Goal: Transaction & Acquisition: Purchase product/service

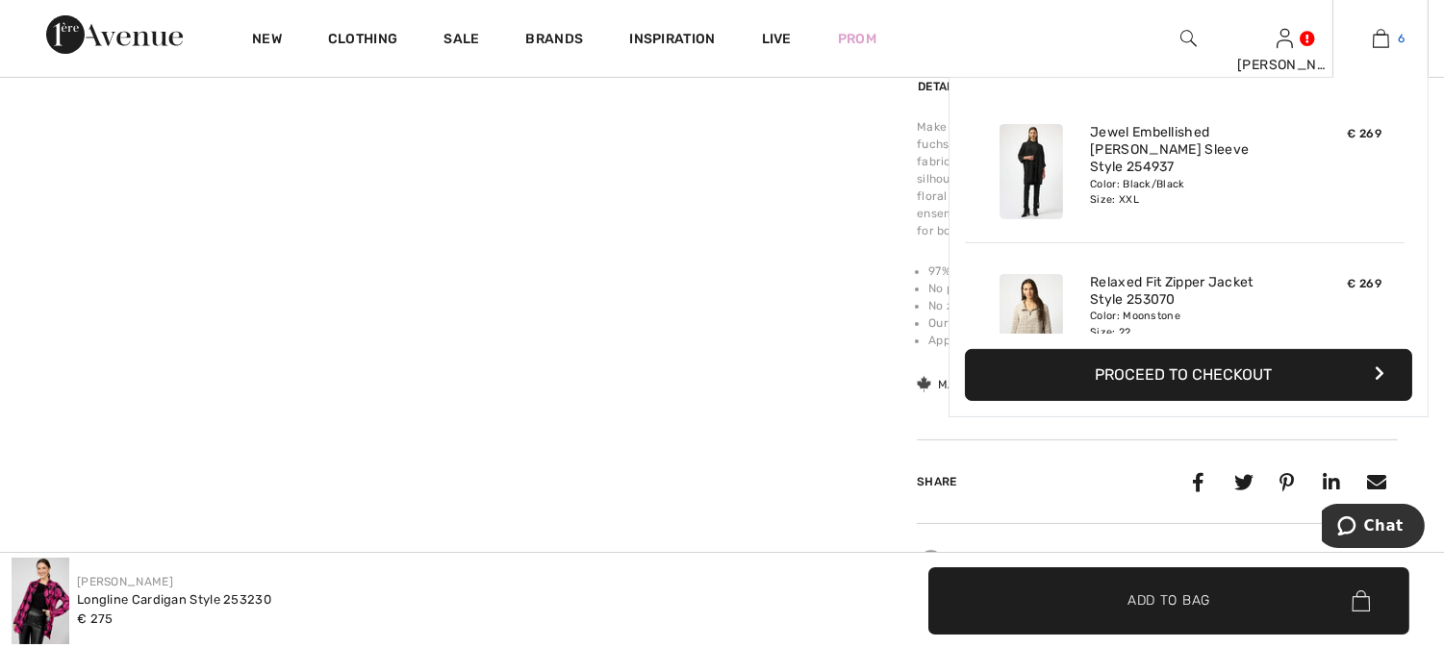
click at [1383, 34] on img at bounding box center [1381, 38] width 16 height 23
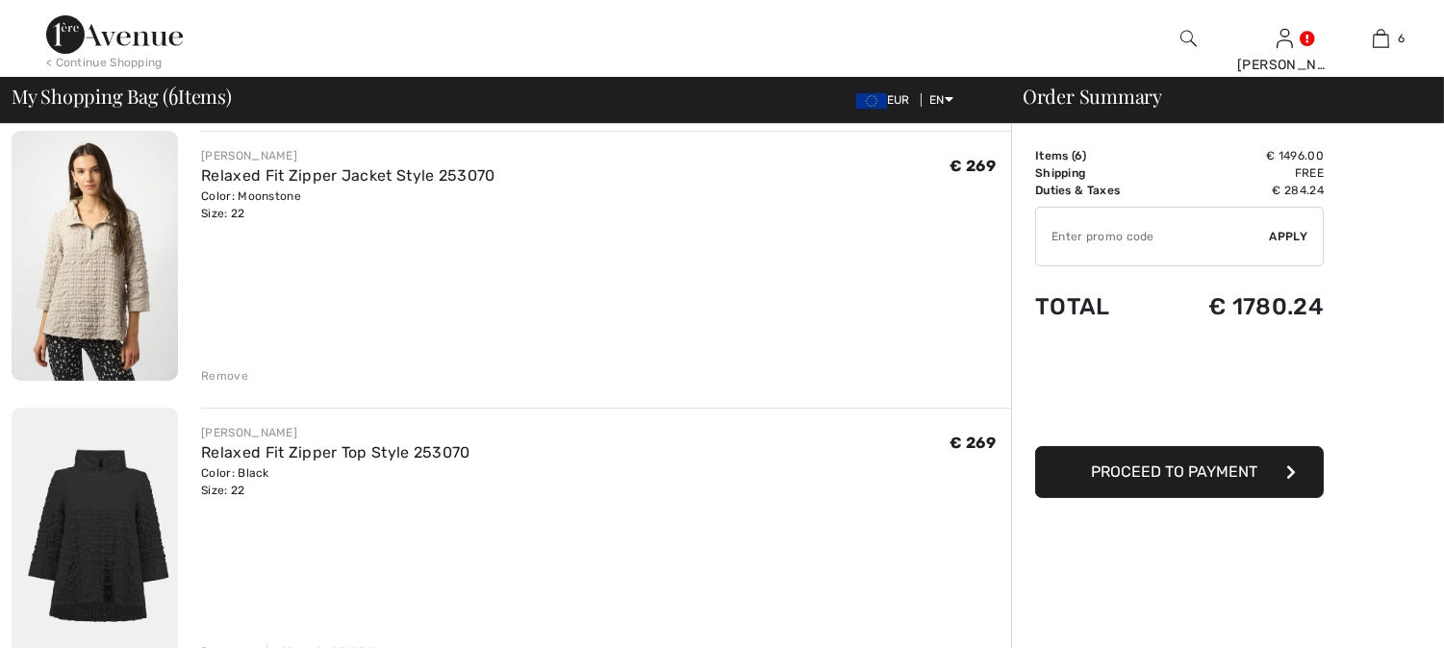
click at [218, 368] on div "Remove" at bounding box center [224, 376] width 47 height 17
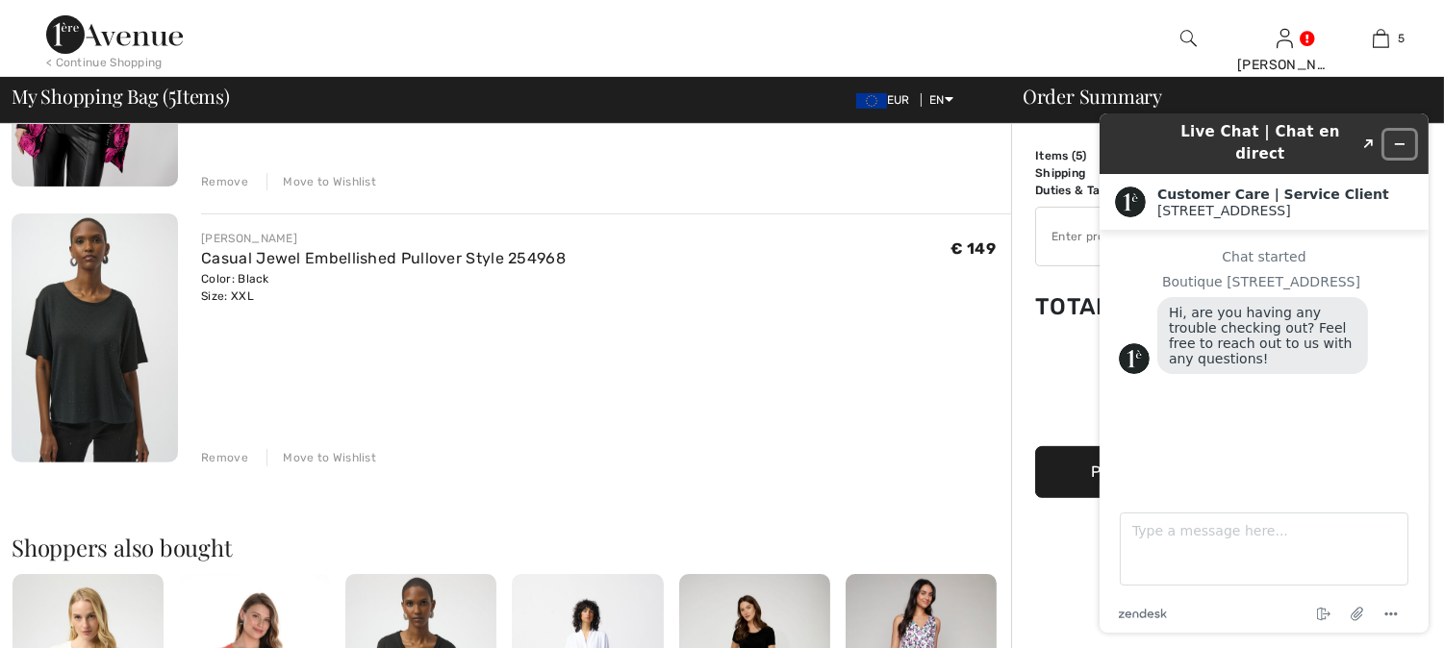
click at [1407, 131] on button "Minimize widget" at bounding box center [1399, 144] width 31 height 27
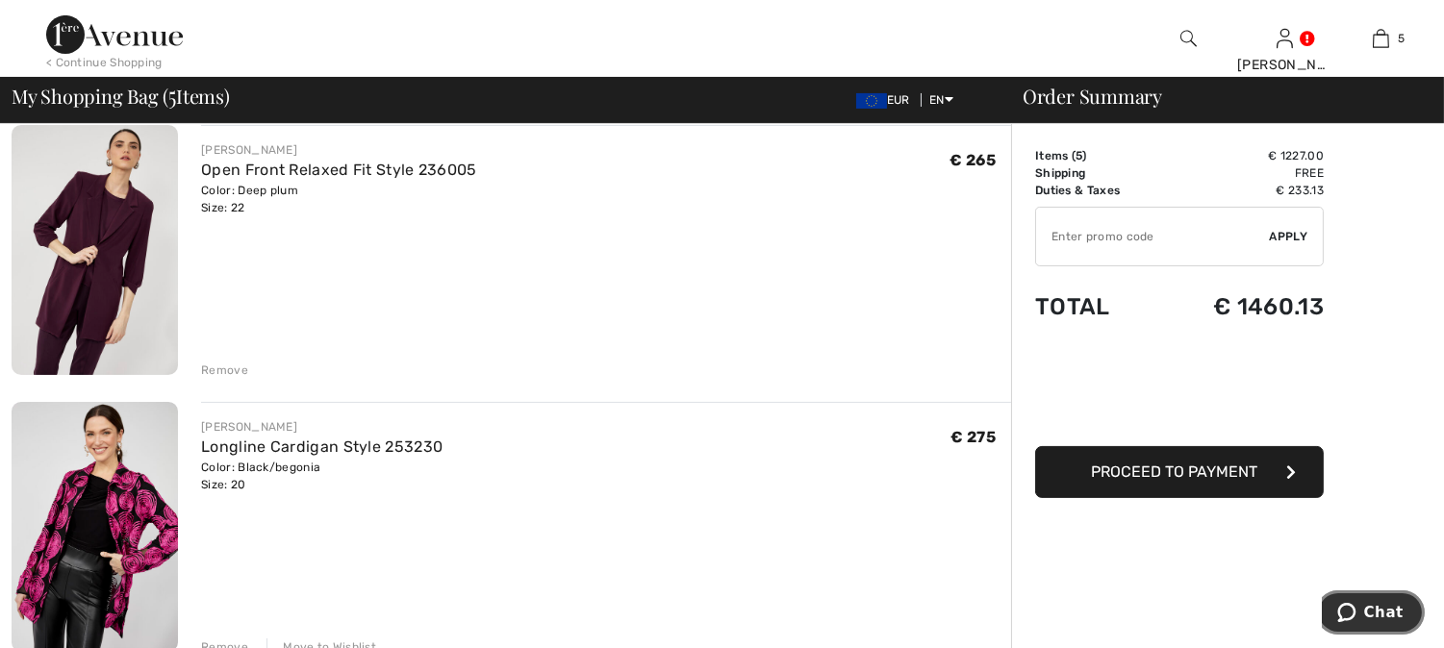
scroll to position [748, 0]
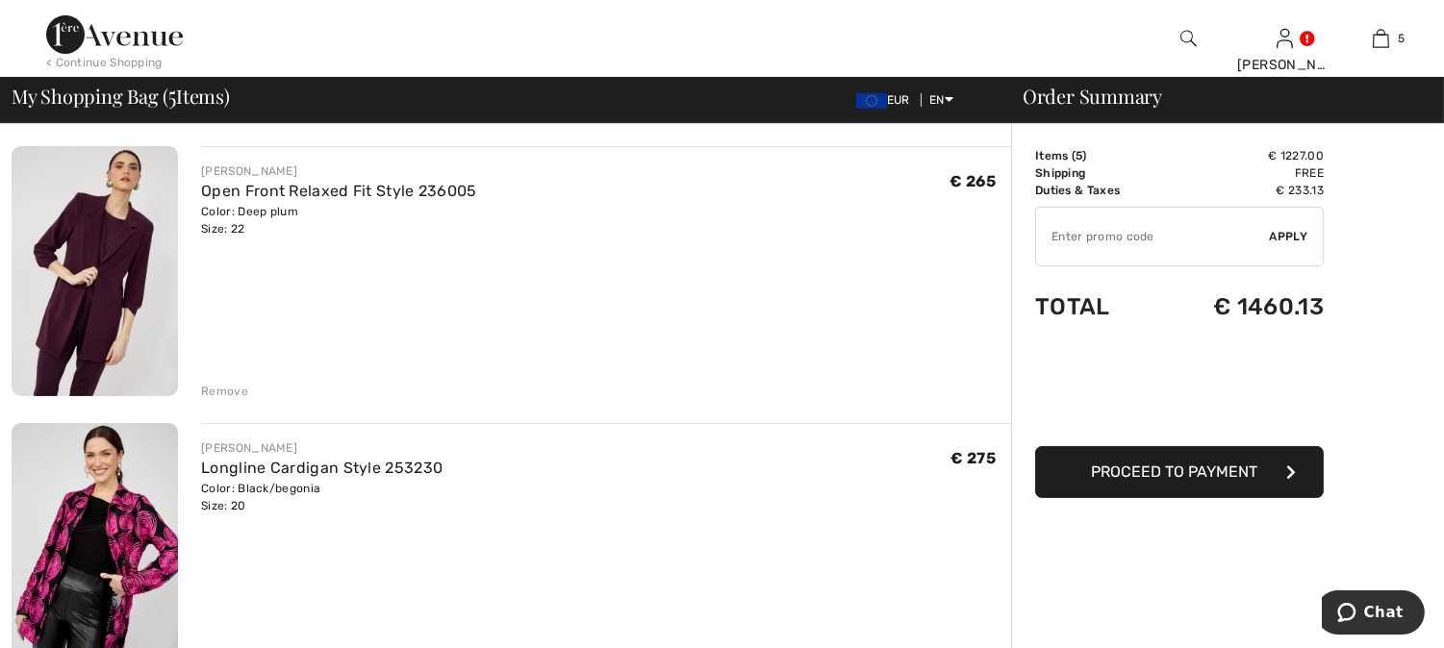
scroll to position [641, 0]
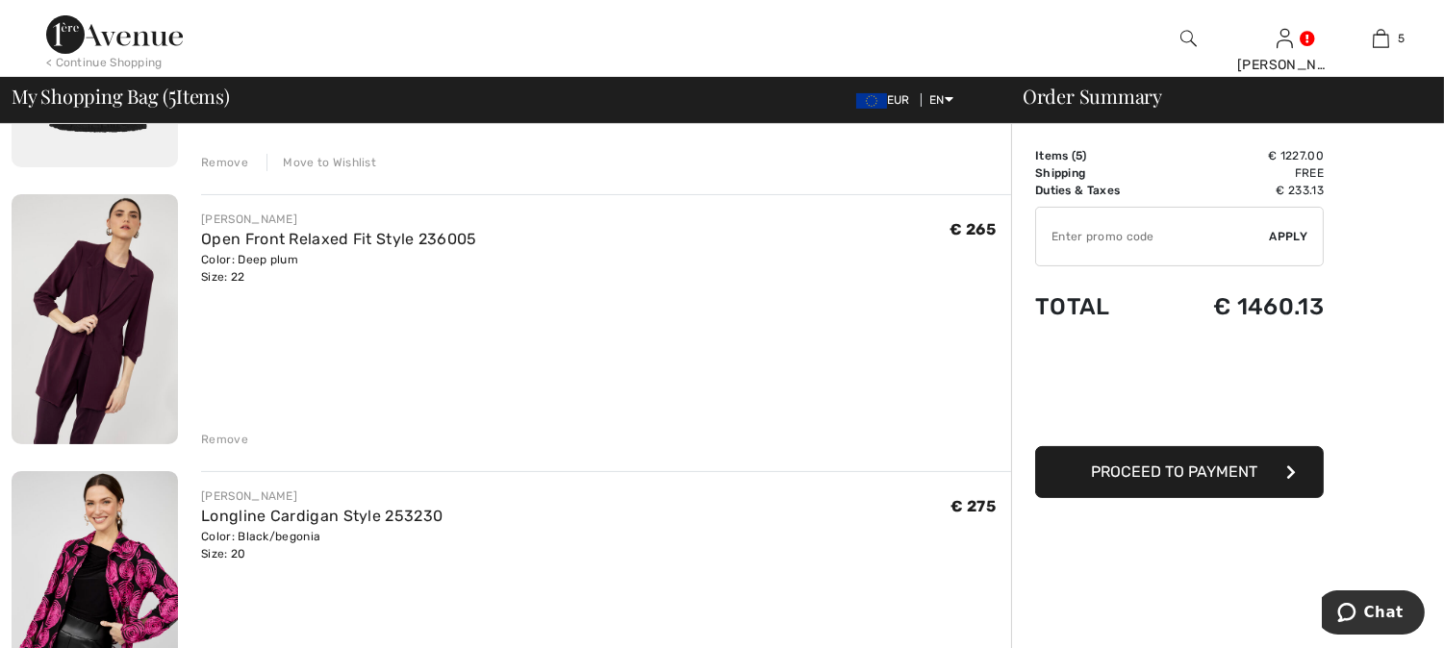
click at [221, 436] on div "Remove" at bounding box center [224, 439] width 47 height 17
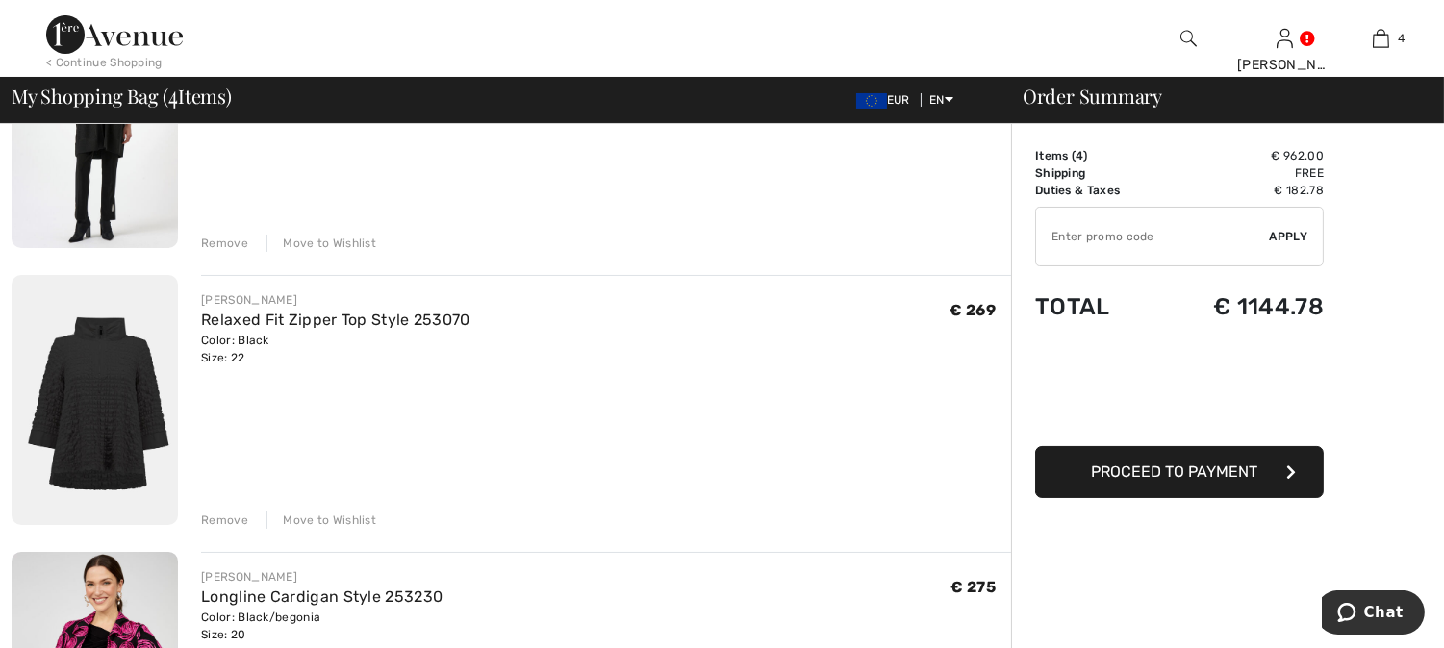
scroll to position [214, 0]
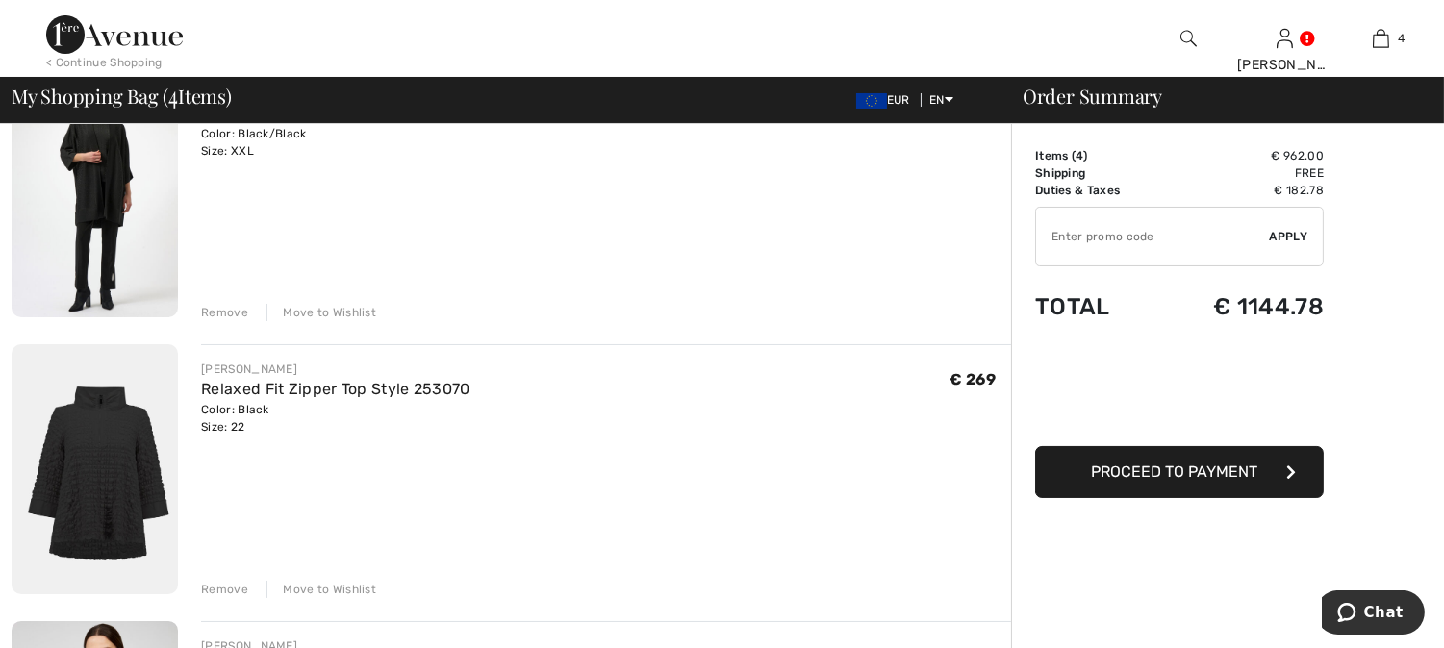
click at [1160, 460] on button "Proceed to Payment" at bounding box center [1179, 472] width 289 height 52
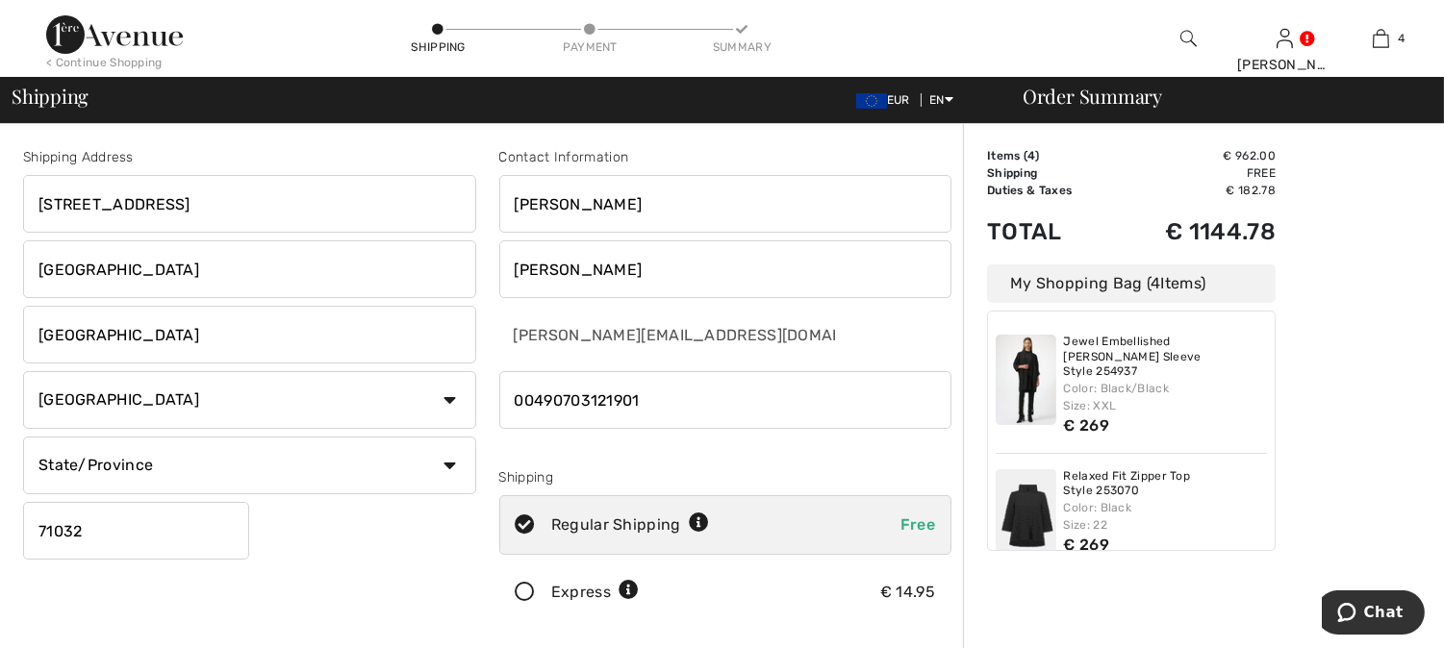
click at [109, 472] on select "State/Province Baden-Württemberg Bayern Berlin Brandenburg Bremen Hamburg Hesse…" at bounding box center [249, 466] width 453 height 58
select select "BAW"
click at [23, 437] on select "State/Province Baden-Württemberg Bayern Berlin Brandenburg Bremen Hamburg Hesse…" at bounding box center [249, 466] width 453 height 58
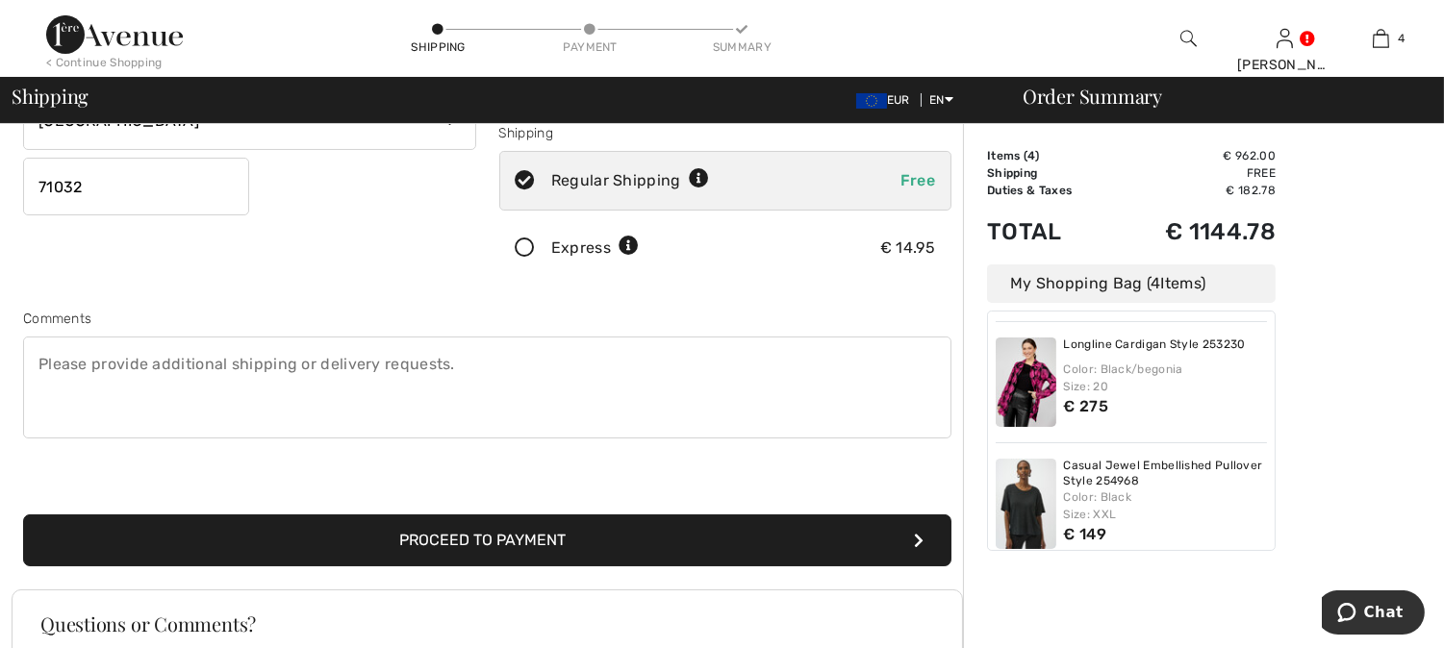
scroll to position [392, 0]
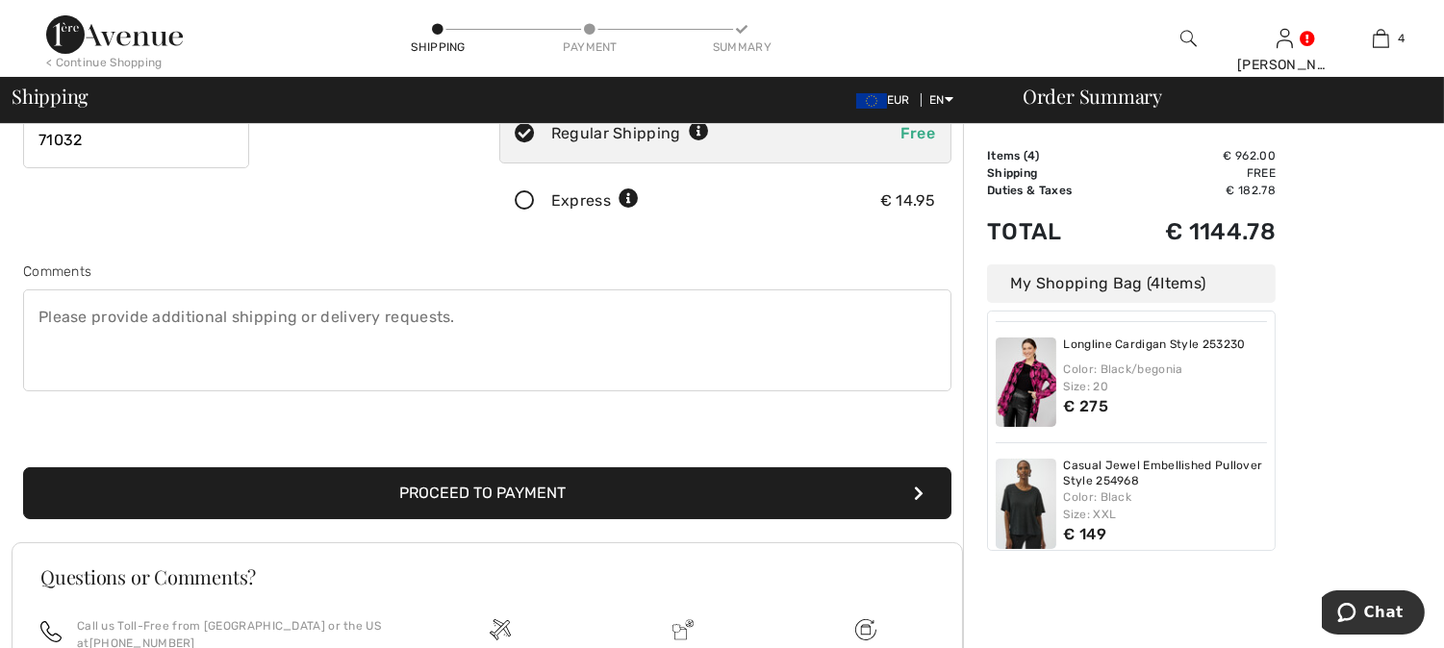
click at [478, 491] on button "Proceed to Payment" at bounding box center [487, 494] width 928 height 52
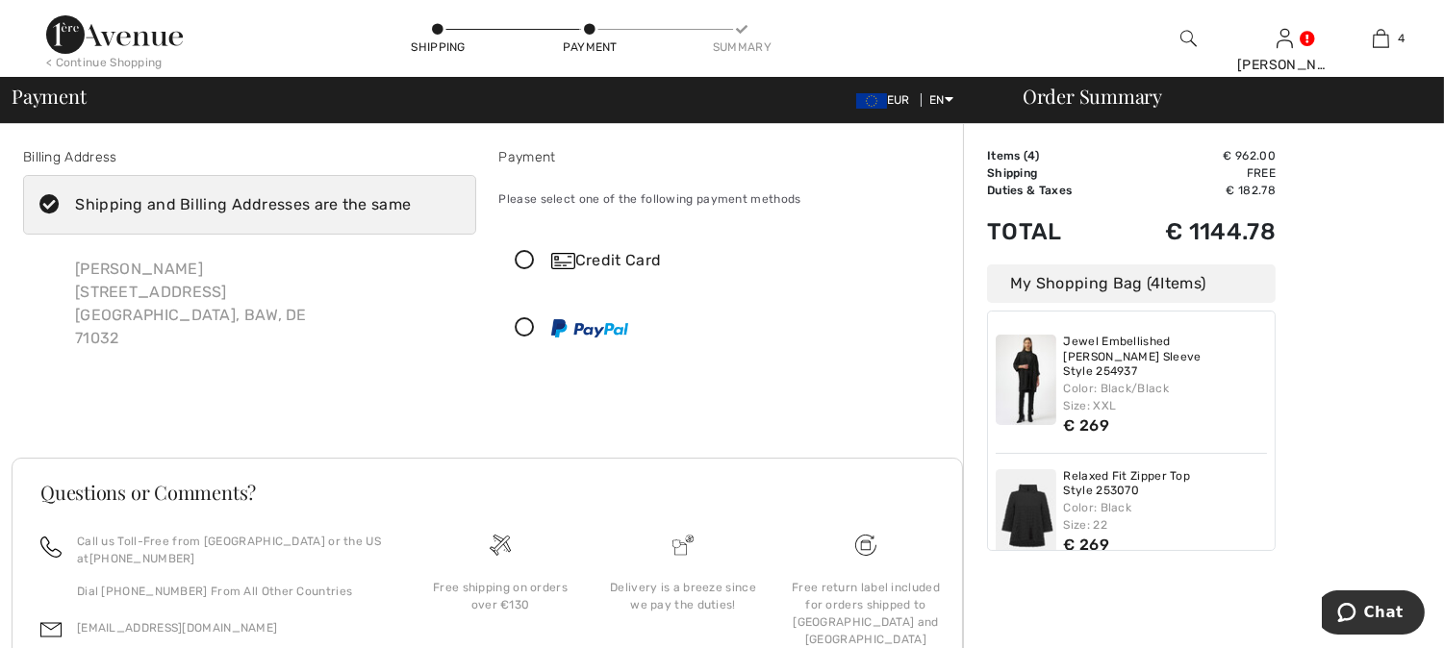
click at [523, 260] on icon at bounding box center [525, 261] width 51 height 20
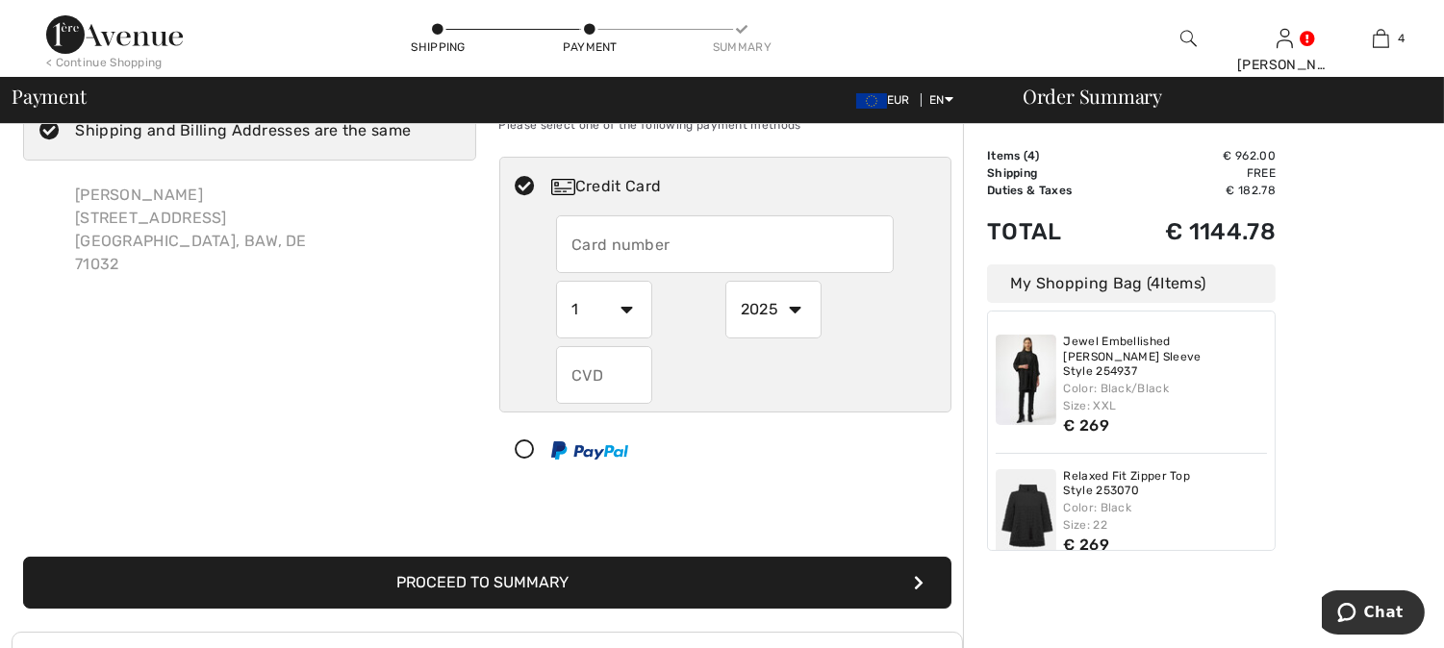
scroll to position [107, 0]
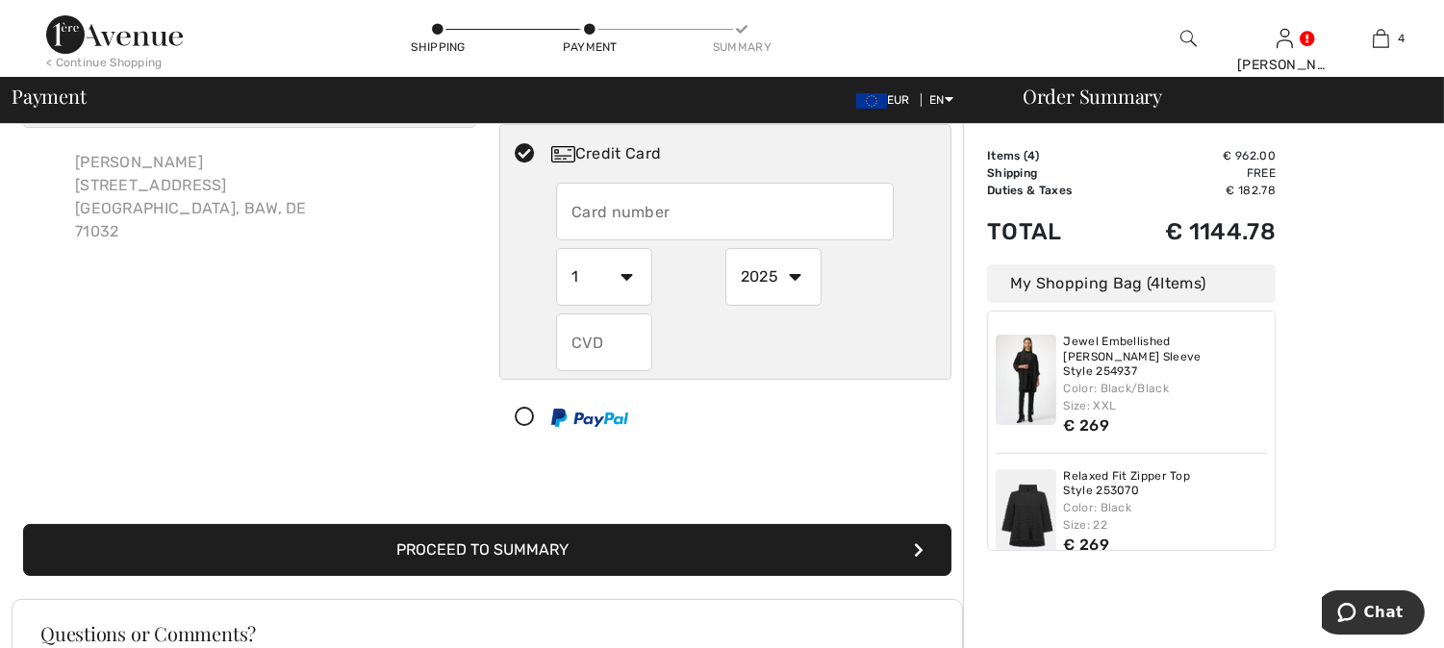
click at [560, 207] on input "text" at bounding box center [725, 212] width 338 height 58
type input "5486995667012622"
click at [598, 271] on select "1 2 3 4 5 6 7 8 9 10 11 12" at bounding box center [604, 277] width 96 height 58
select select "8"
click at [556, 248] on select "1 2 3 4 5 6 7 8 9 10 11 12" at bounding box center [604, 277] width 96 height 58
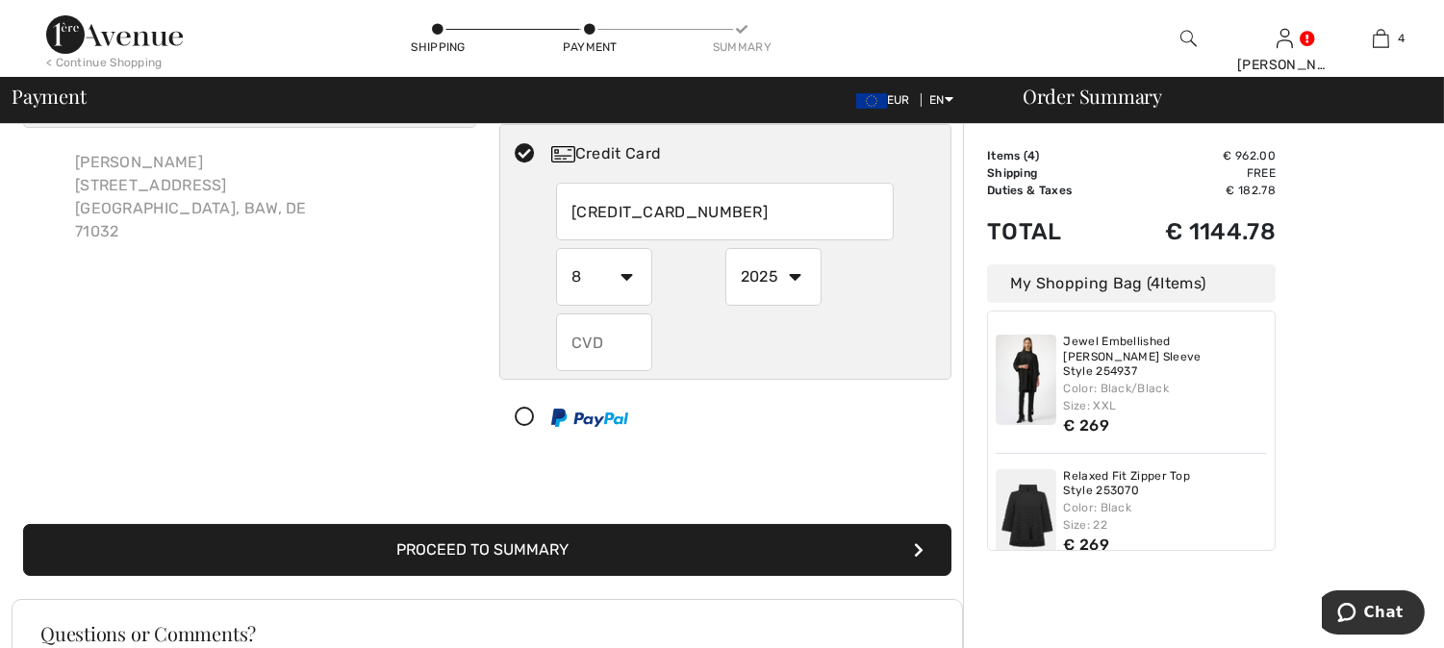
click at [568, 340] on input "text" at bounding box center [604, 343] width 96 height 58
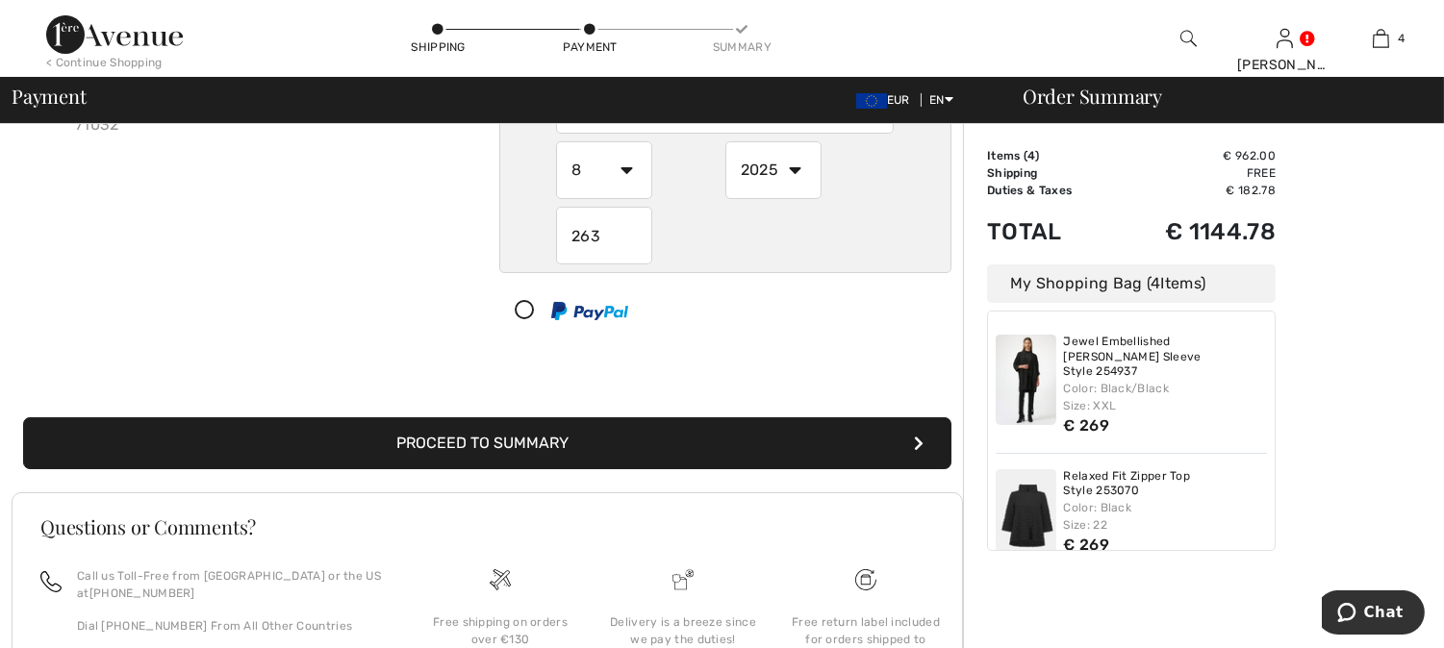
type input "263"
click at [503, 454] on button "Proceed to Summary" at bounding box center [487, 444] width 928 height 52
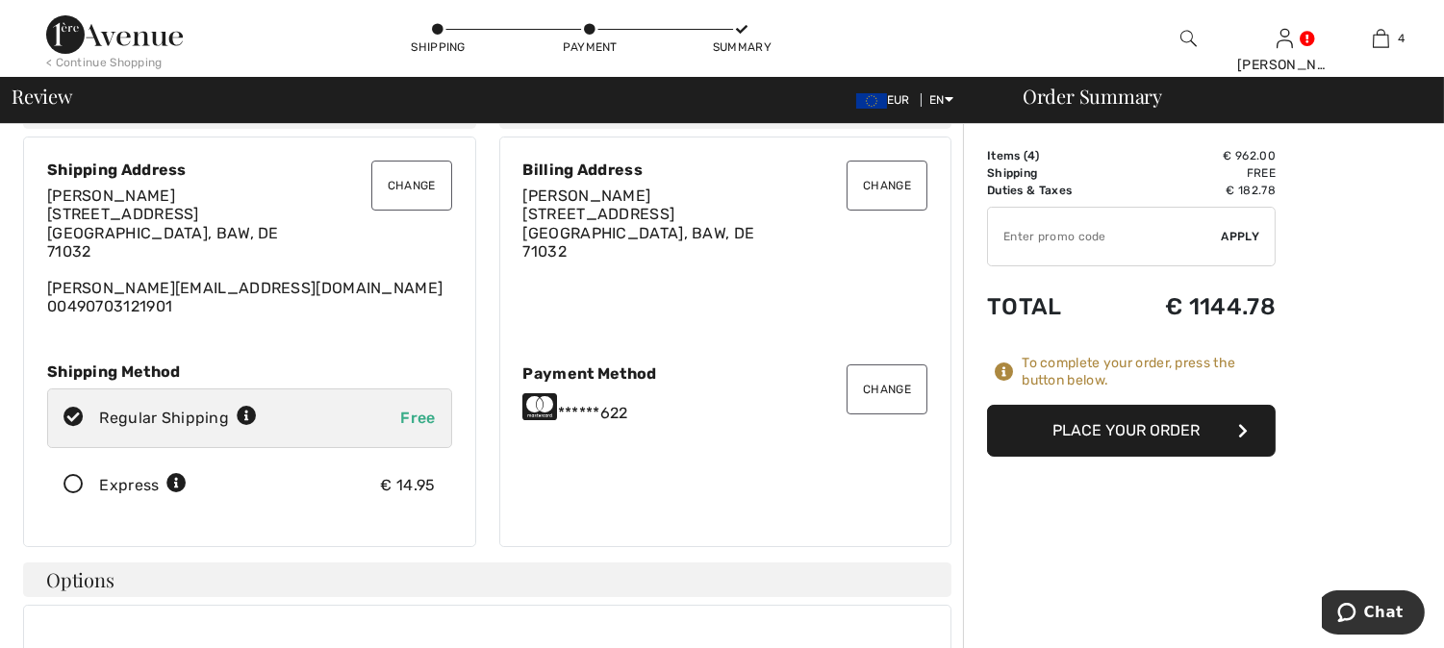
scroll to position [107, 0]
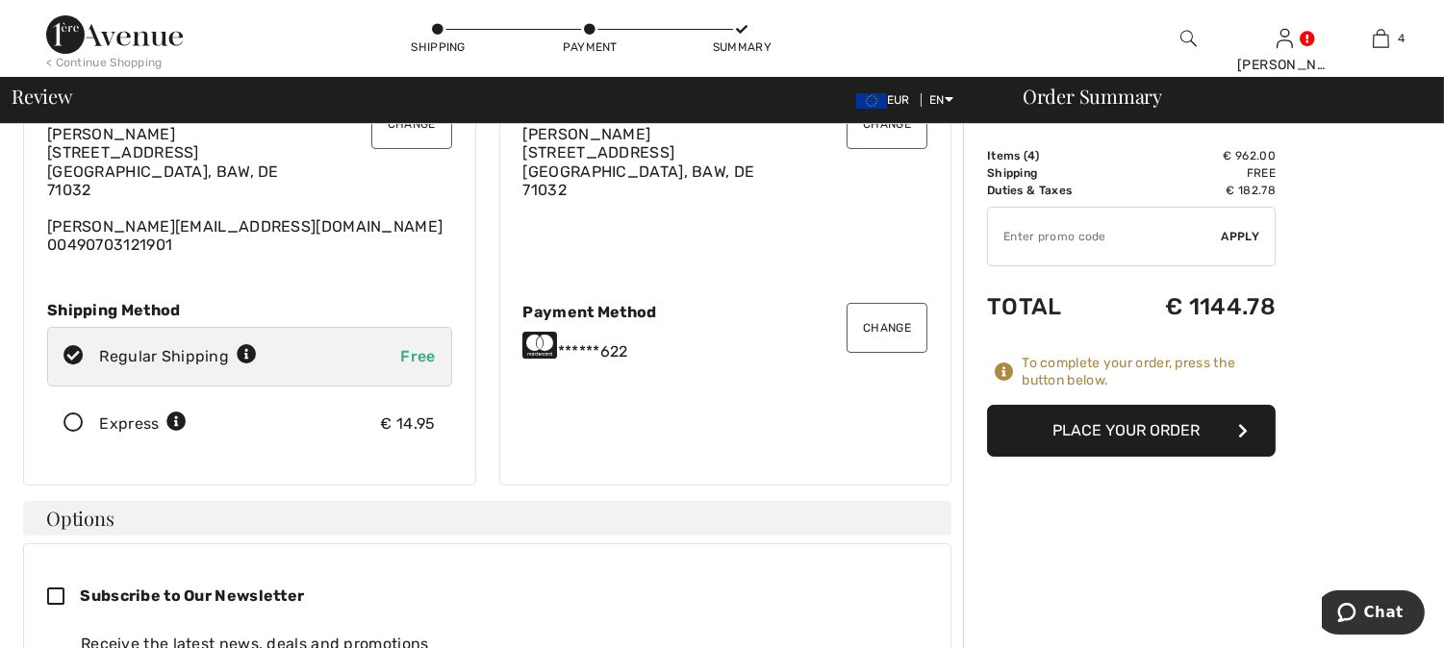
click at [1128, 418] on button "Place Your Order" at bounding box center [1131, 431] width 289 height 52
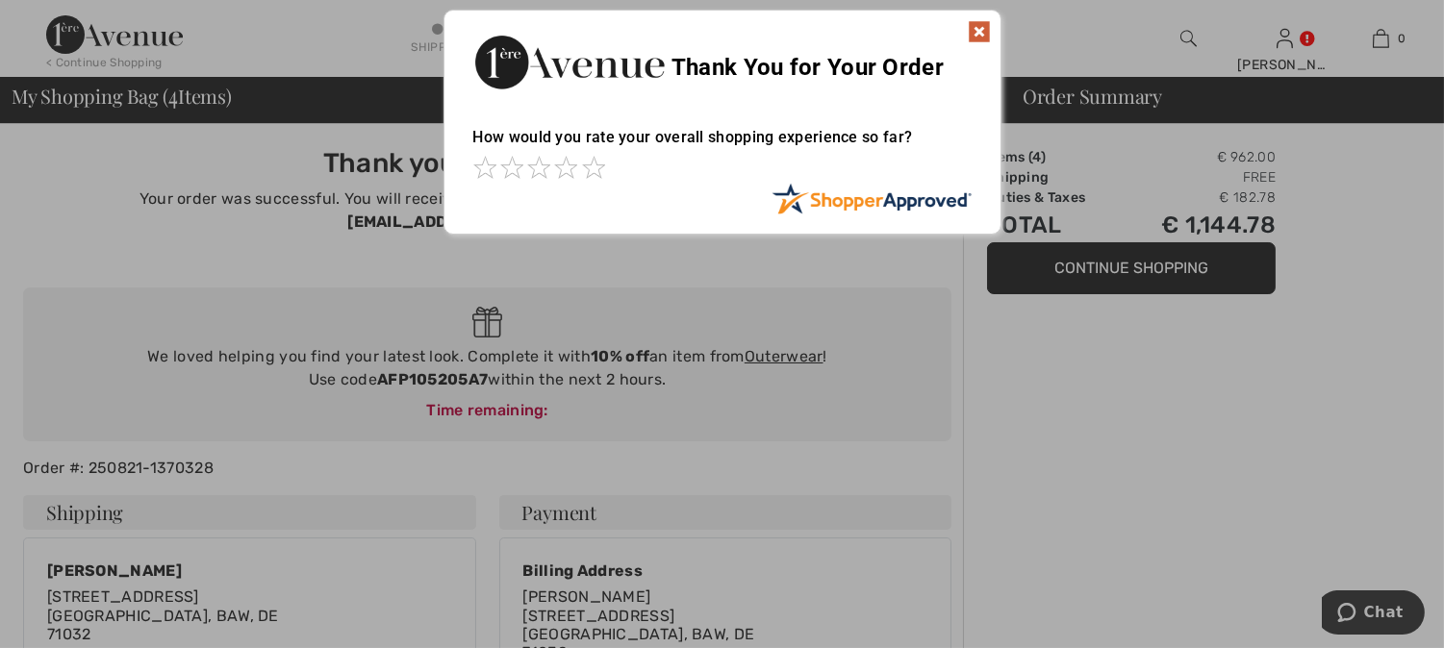
click at [978, 27] on img at bounding box center [979, 31] width 23 height 23
